Goal: Check status

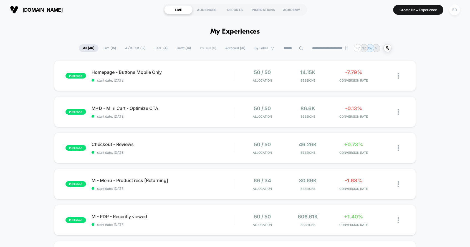
click at [452, 11] on div "ED" at bounding box center [454, 9] width 11 height 11
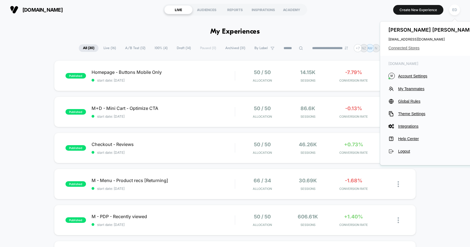
click at [411, 47] on span "Connected Stores" at bounding box center [433, 48] width 88 height 4
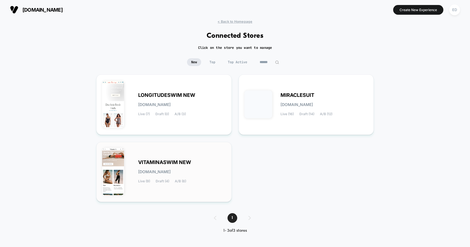
click at [183, 164] on span "VITAMINASWIM NEW" at bounding box center [164, 162] width 53 height 4
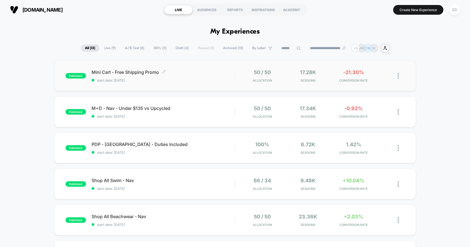
click at [191, 80] on span "start date: [DATE]" at bounding box center [163, 80] width 143 height 4
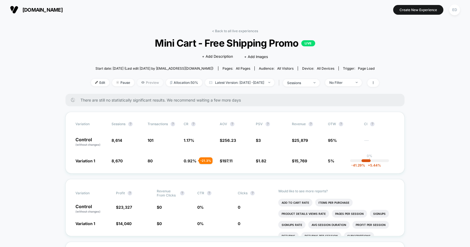
click at [140, 84] on span "Preview" at bounding box center [150, 82] width 26 height 7
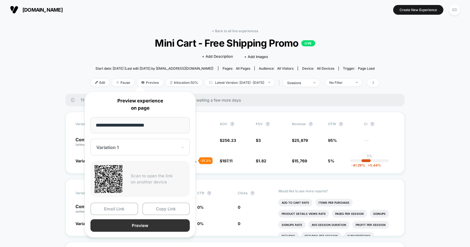
click at [124, 226] on button "Preview" at bounding box center [139, 225] width 99 height 12
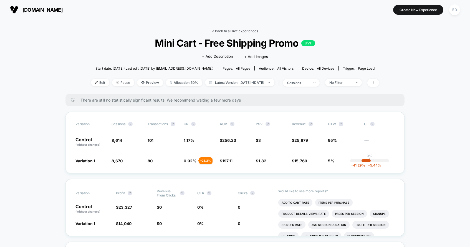
click at [245, 31] on link "< Back to all live experiences" at bounding box center [235, 31] width 46 height 4
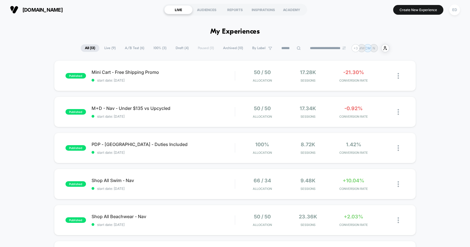
click at [109, 49] on span "Live ( 9 )" at bounding box center [110, 47] width 20 height 7
